Goal: Task Accomplishment & Management: Manage account settings

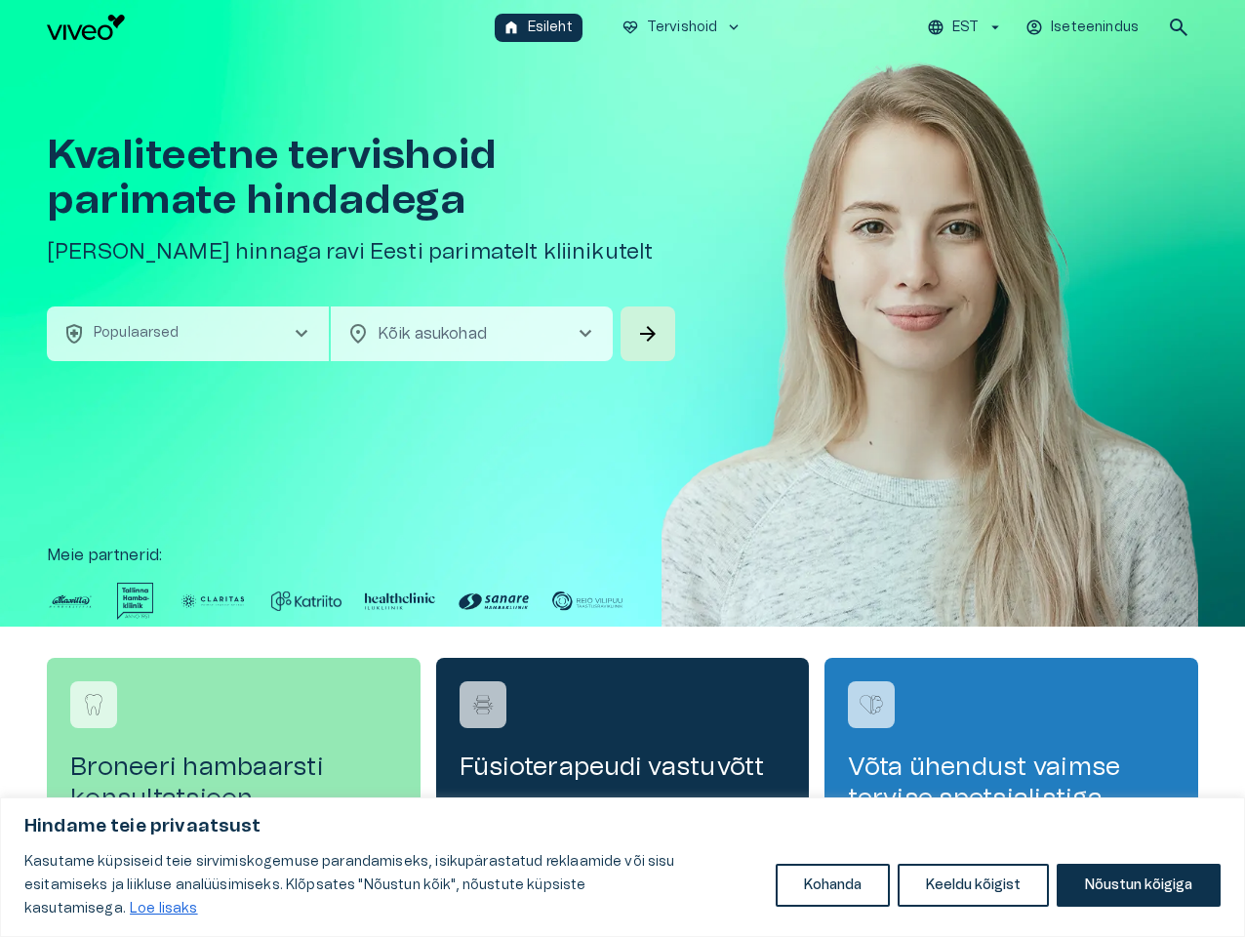
click at [832, 897] on button "Kohanda" at bounding box center [833, 885] width 114 height 43
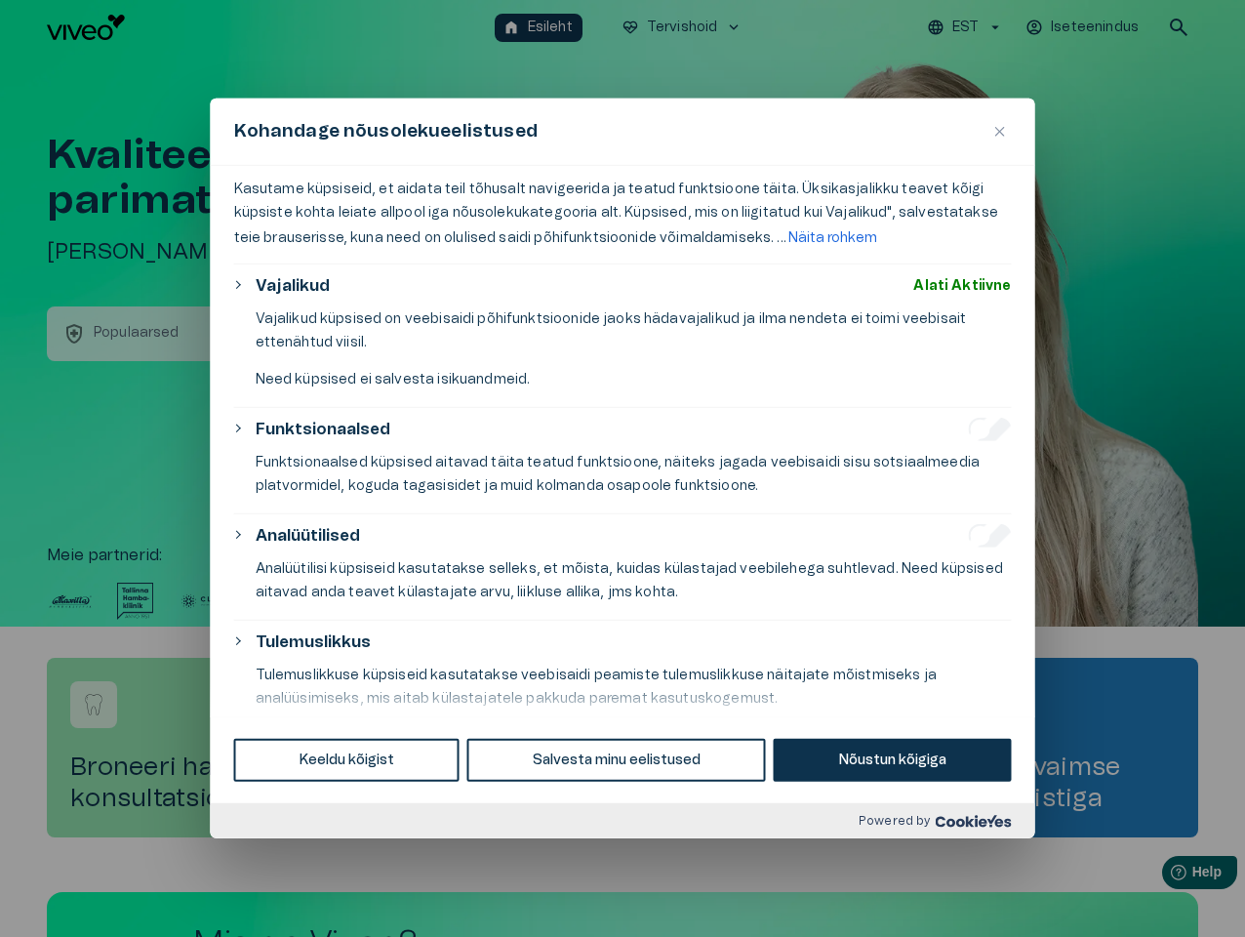
click at [974, 897] on div at bounding box center [622, 468] width 1245 height 937
click at [1138, 897] on div at bounding box center [622, 468] width 1245 height 937
click at [623, 441] on div "Funktsionaalsed" at bounding box center [634, 429] width 756 height 23
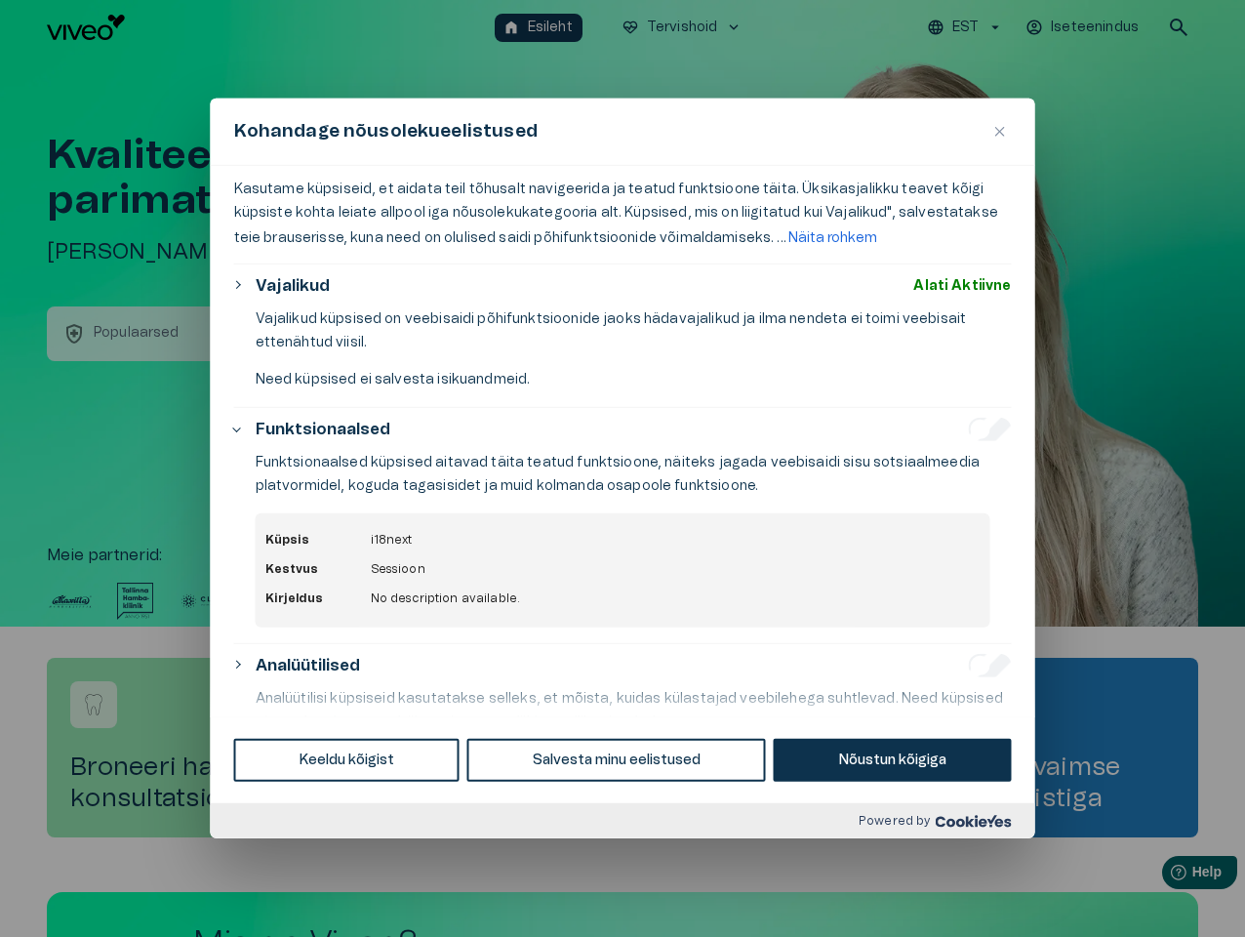
click at [968, 27] on div at bounding box center [622, 468] width 1245 height 937
click at [1084, 27] on div at bounding box center [622, 468] width 1245 height 937
click at [1179, 27] on div at bounding box center [622, 468] width 1245 height 937
click at [187, 334] on div at bounding box center [622, 468] width 1245 height 937
click at [471, 334] on p "Vajalikud küpsised on veebisaidi põhifunktsioonide jaoks hädavajalikud ja ilma …" at bounding box center [634, 330] width 756 height 47
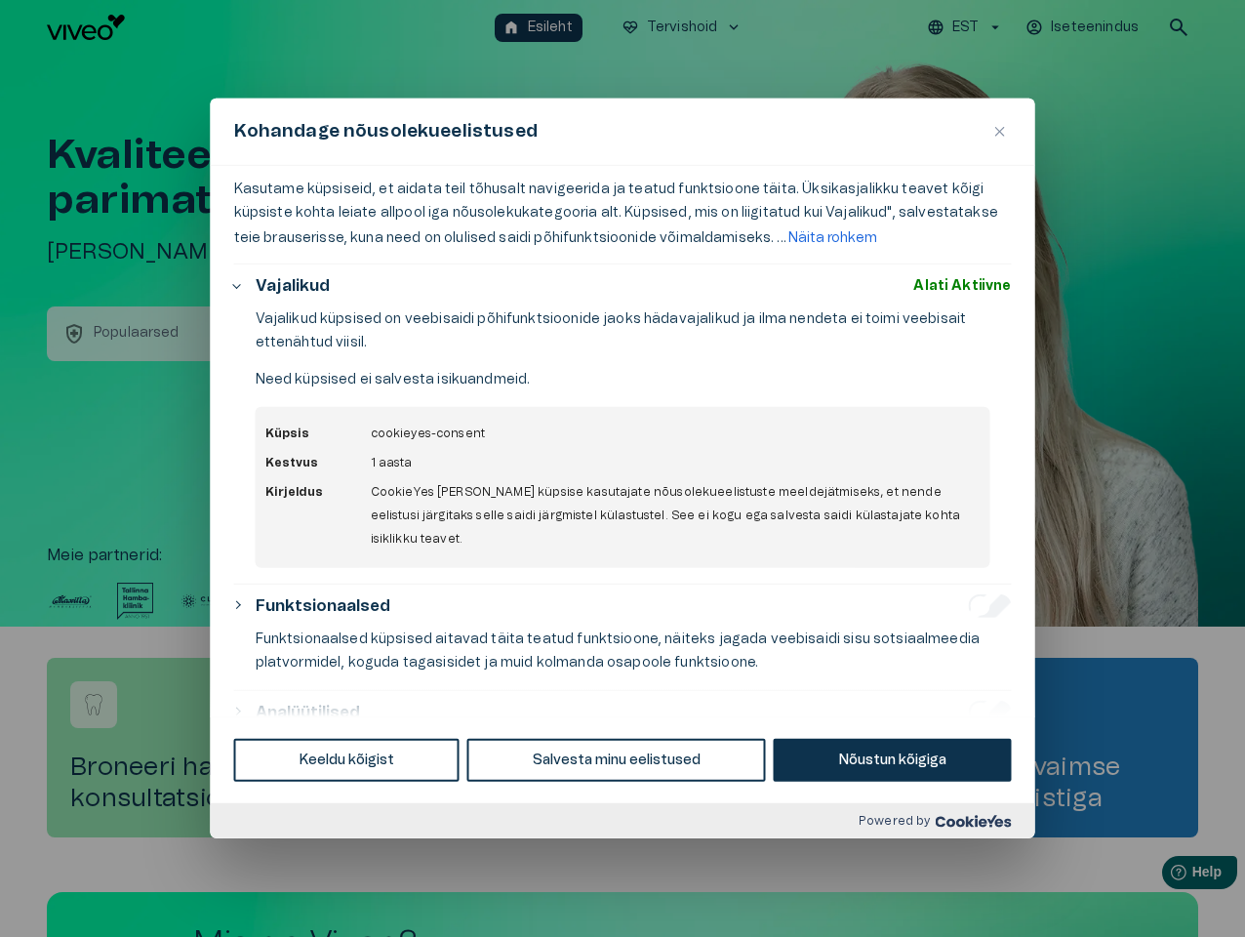
click at [648, 334] on p "Vajalikud küpsised on veebisaidi põhifunktsioonide jaoks hädavajalikud ja ilma …" at bounding box center [634, 330] width 756 height 47
